Goal: Task Accomplishment & Management: Manage account settings

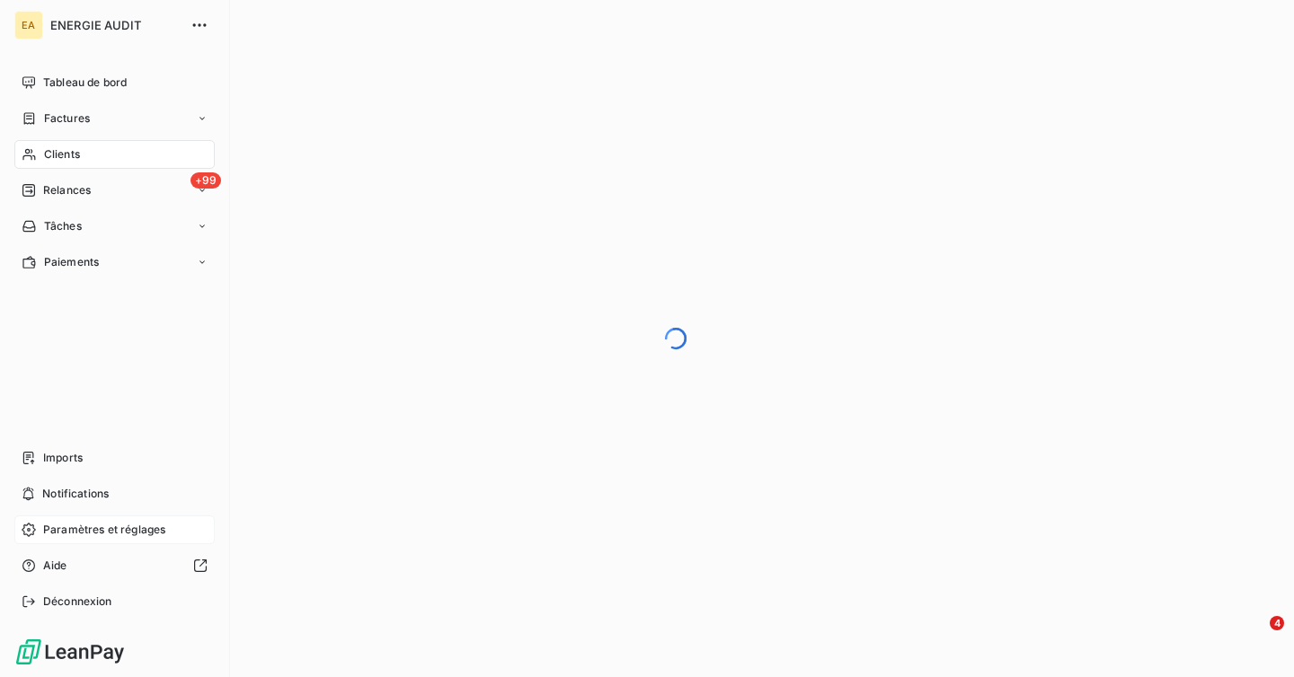
click at [79, 530] on span "Paramètres et réglages" at bounding box center [104, 530] width 122 height 16
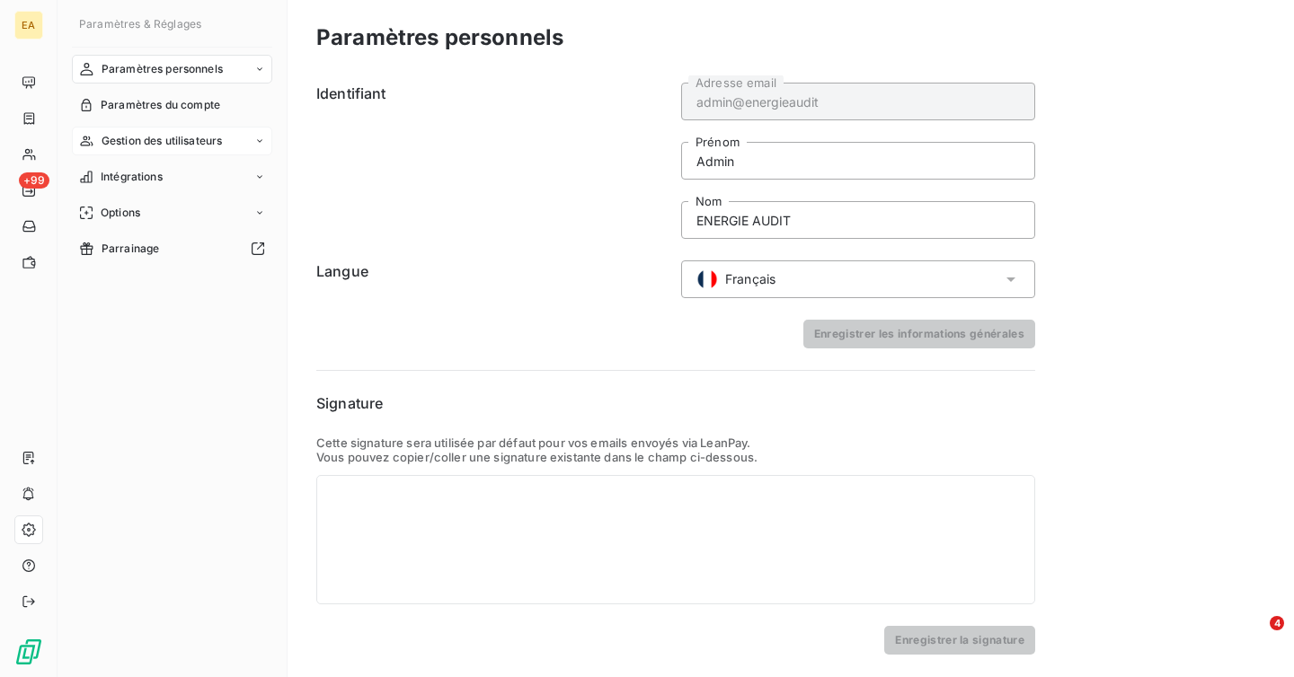
click at [178, 149] on div "Gestion des utilisateurs" at bounding box center [172, 141] width 200 height 29
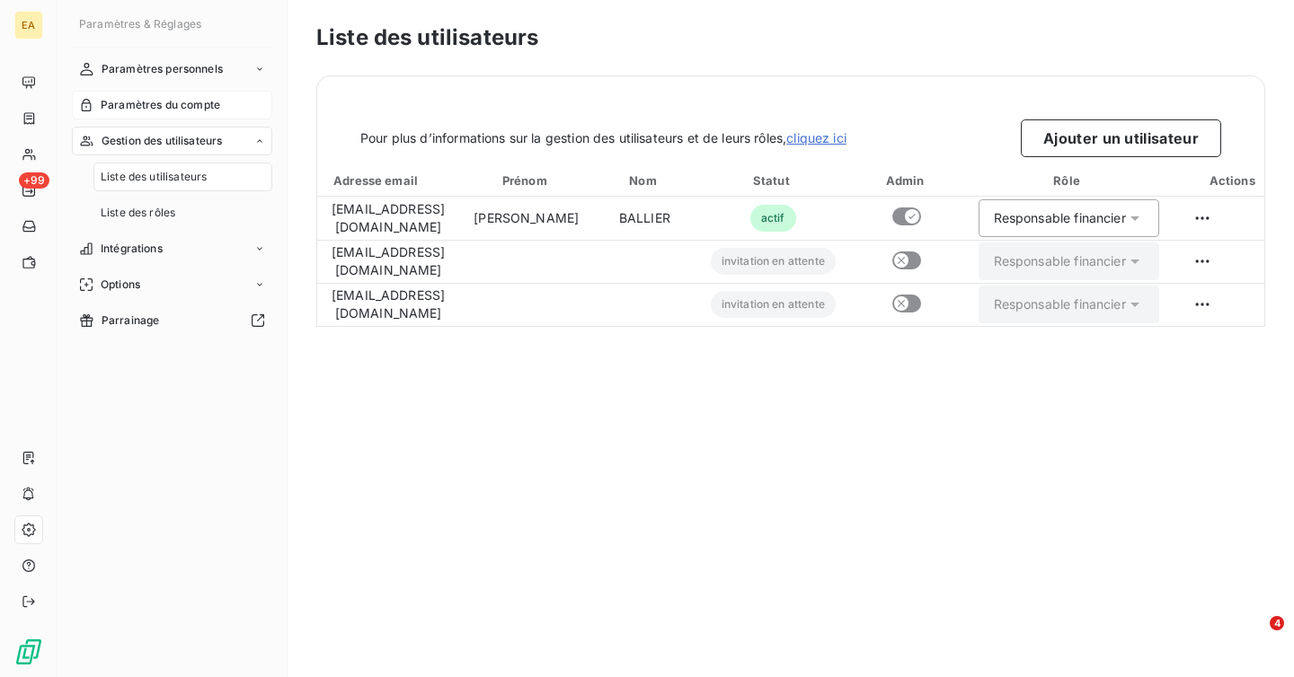
click at [178, 101] on span "Paramètres du compte" at bounding box center [160, 105] width 119 height 16
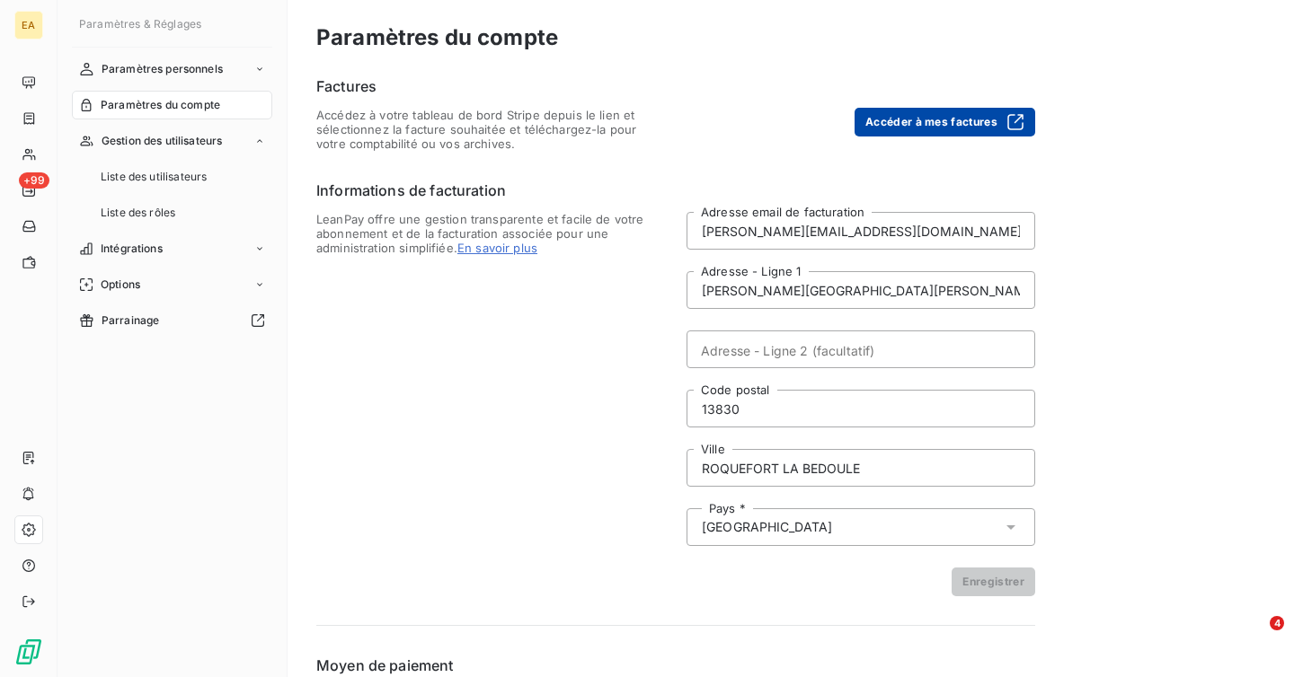
click at [901, 126] on button "Accéder à mes factures" at bounding box center [944, 122] width 181 height 29
